Goal: Navigation & Orientation: Go to known website

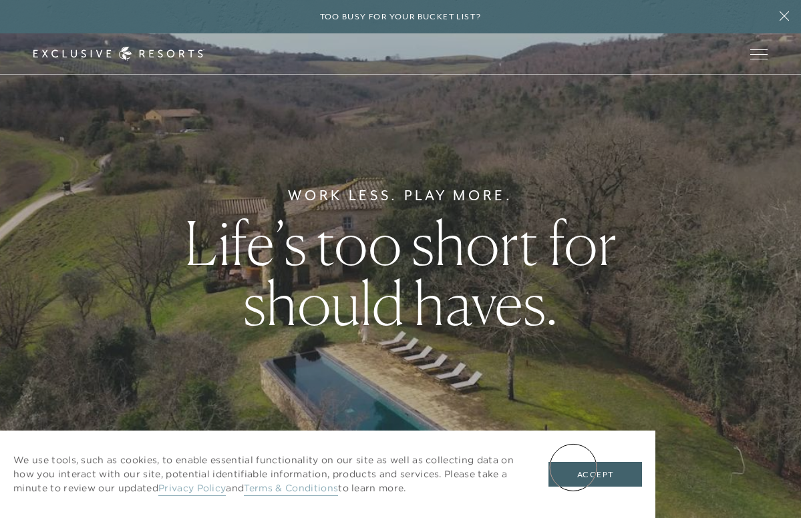
click at [573, 468] on button "Accept" at bounding box center [595, 474] width 94 height 25
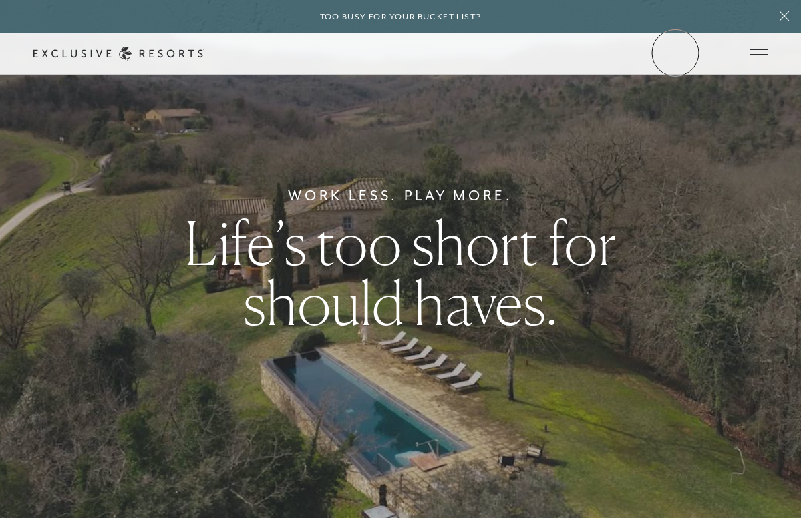
click at [0, 0] on link "Member Login" at bounding box center [0, 0] width 0 height 0
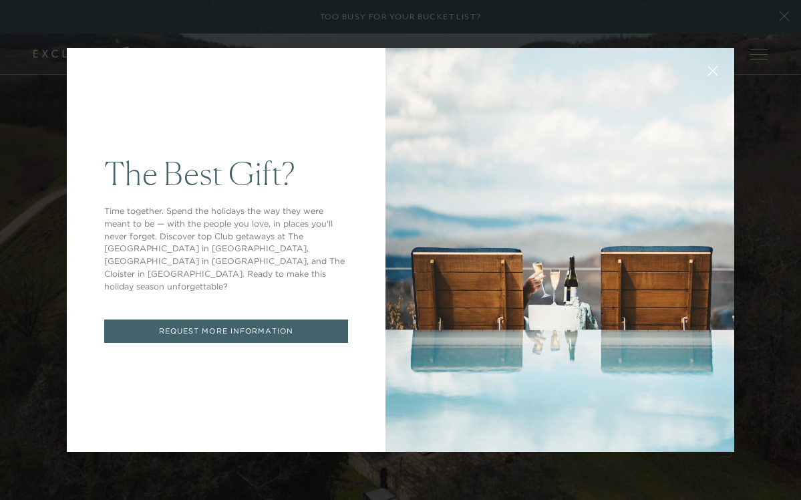
click at [775, 206] on div "The Best Gift? Time together. Spend the holidays the way they were meant to be …" at bounding box center [400, 250] width 801 height 500
click at [774, 208] on div "The Best Gift? Time together. Spend the holidays the way they were meant to be …" at bounding box center [400, 250] width 801 height 500
click at [775, 209] on div "The Best Gift? Time together. Spend the holidays the way they were meant to be …" at bounding box center [400, 250] width 801 height 500
click at [775, 204] on div "The Best Gift? Time together. Spend the holidays the way they were meant to be …" at bounding box center [400, 250] width 801 height 500
click at [696, 112] on div at bounding box center [559, 249] width 349 height 403
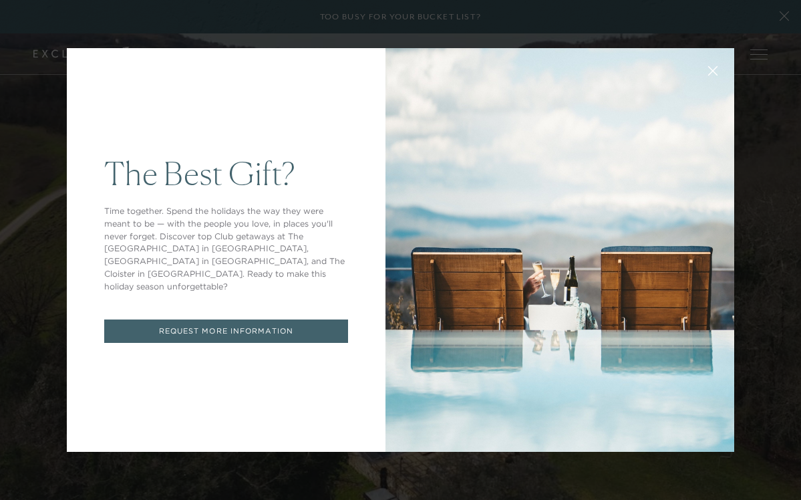
drag, startPoint x: 727, startPoint y: 210, endPoint x: 657, endPoint y: 204, distance: 70.4
click at [657, 204] on div at bounding box center [559, 249] width 349 height 403
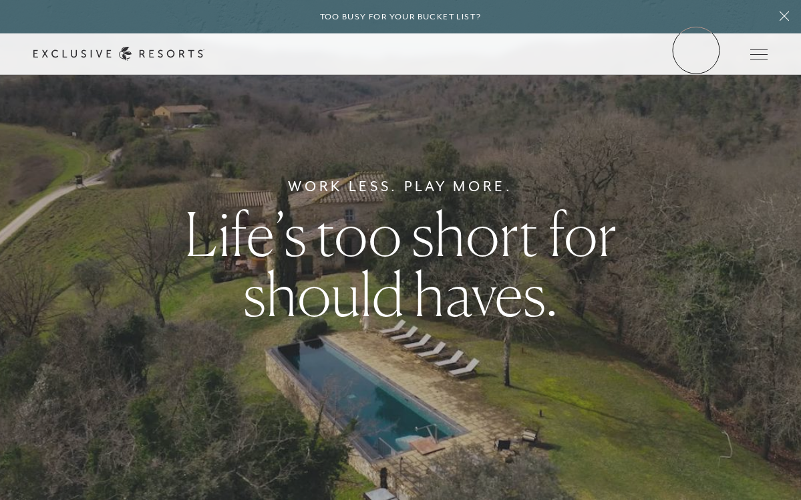
click at [0, 0] on link "Member Login" at bounding box center [0, 0] width 0 height 0
